Goal: Transaction & Acquisition: Book appointment/travel/reservation

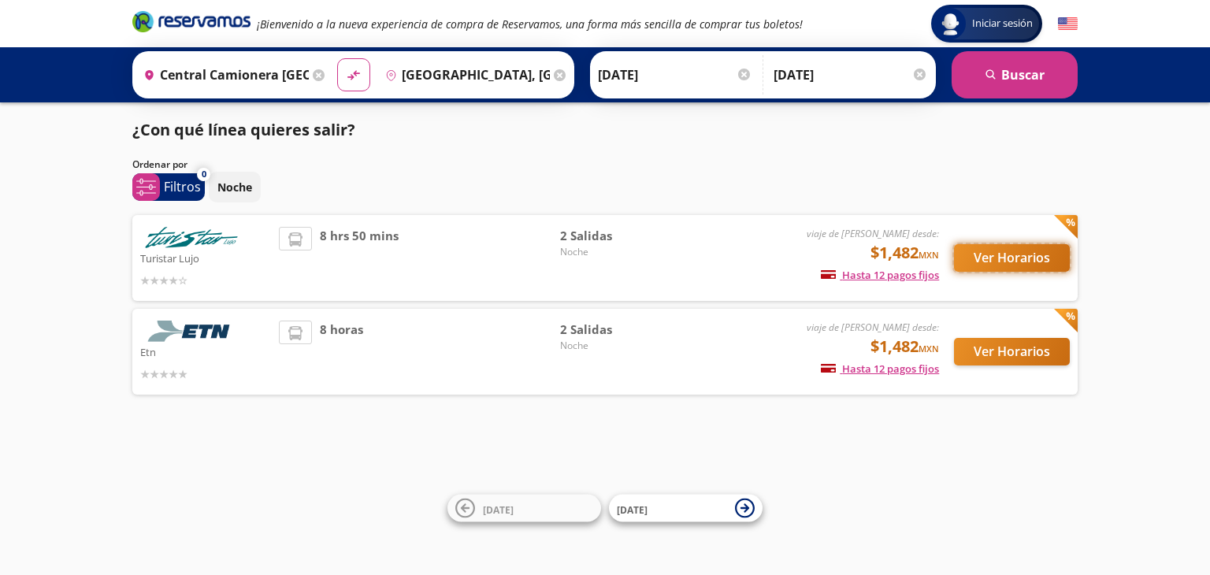
click at [1003, 256] on button "Ver Horarios" at bounding box center [1012, 258] width 116 height 28
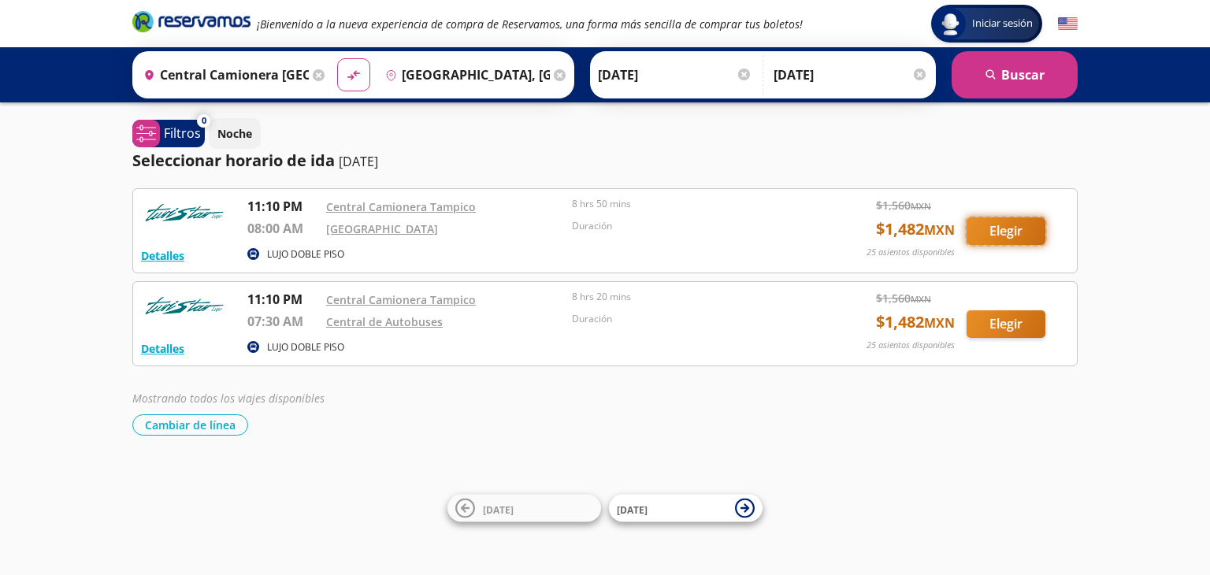
click at [1011, 235] on button "Elegir" at bounding box center [1005, 231] width 79 height 28
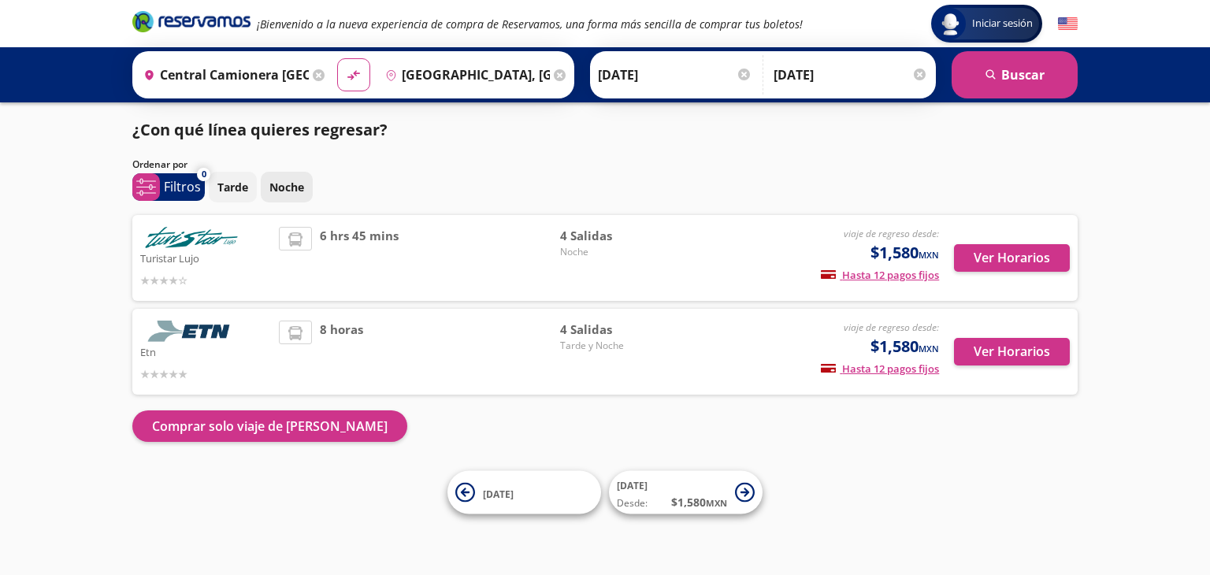
click at [293, 195] on p "Noche" at bounding box center [286, 187] width 35 height 17
click at [1029, 253] on button "Ver Horarios" at bounding box center [1012, 258] width 116 height 28
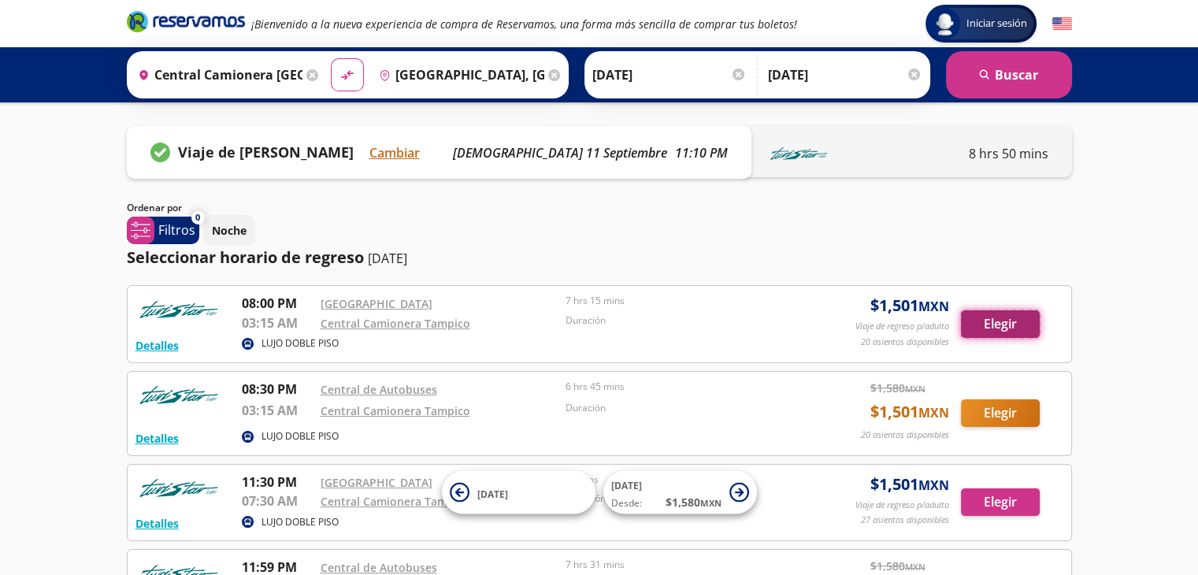
click at [1012, 316] on button "Elegir" at bounding box center [1000, 324] width 79 height 28
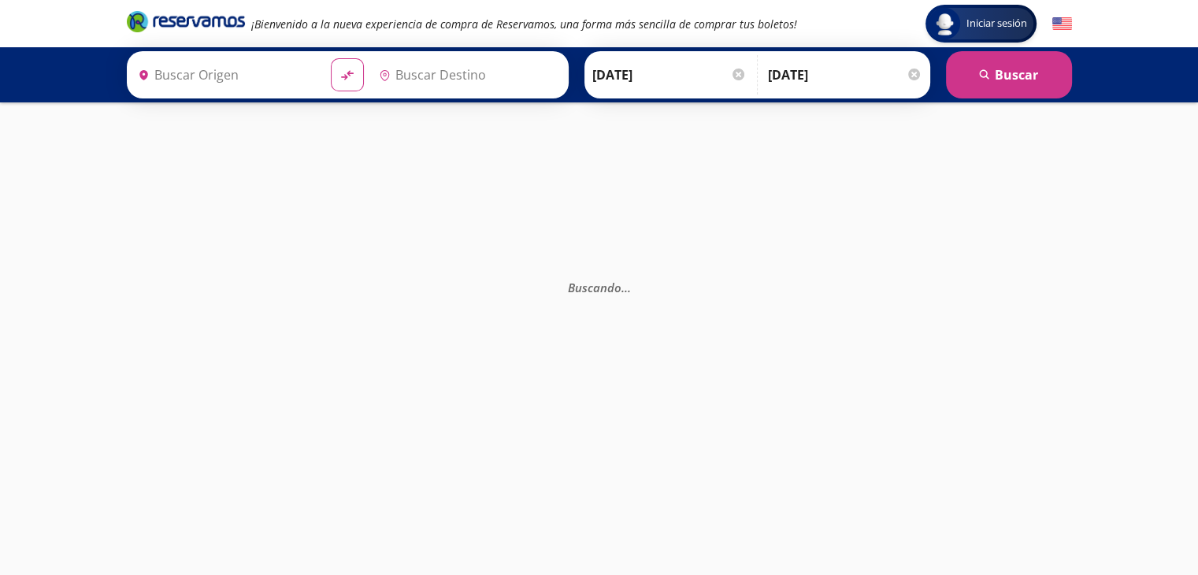
type input "[GEOGRAPHIC_DATA], [GEOGRAPHIC_DATA][PERSON_NAME]"
type input "Central Camionera [GEOGRAPHIC_DATA], [GEOGRAPHIC_DATA]"
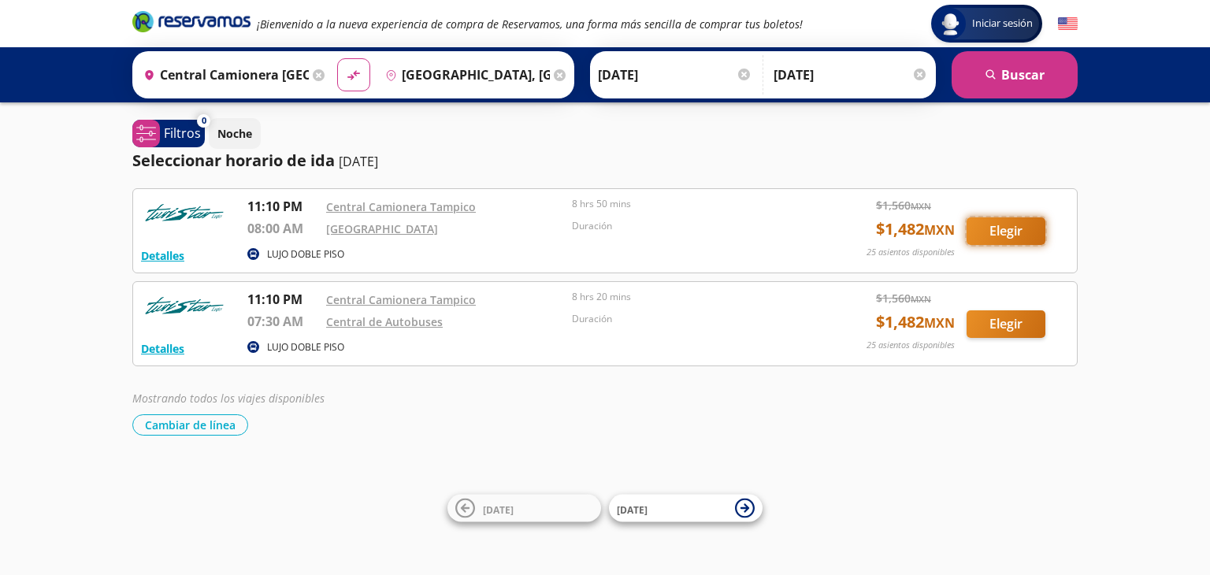
click at [1002, 234] on button "Elegir" at bounding box center [1005, 231] width 79 height 28
